Goal: Task Accomplishment & Management: Use online tool/utility

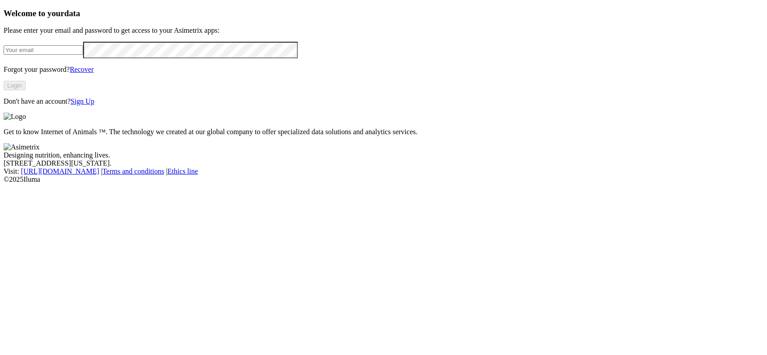
type input "[EMAIL_ADDRESS][DOMAIN_NAME]"
click at [26, 90] on button "Login" at bounding box center [15, 85] width 22 height 9
